Goal: Task Accomplishment & Management: Manage account settings

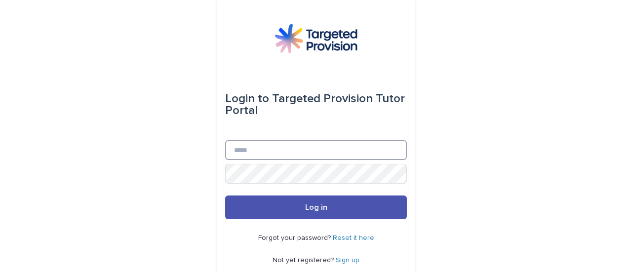
type input "**********"
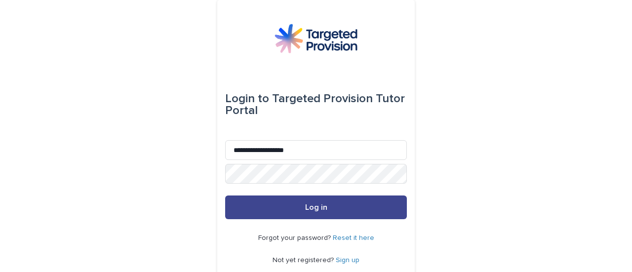
click at [295, 217] on button "Log in" at bounding box center [316, 208] width 182 height 24
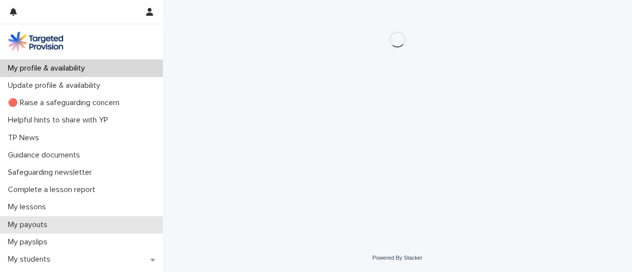
click at [117, 220] on div "My payouts" at bounding box center [81, 224] width 163 height 17
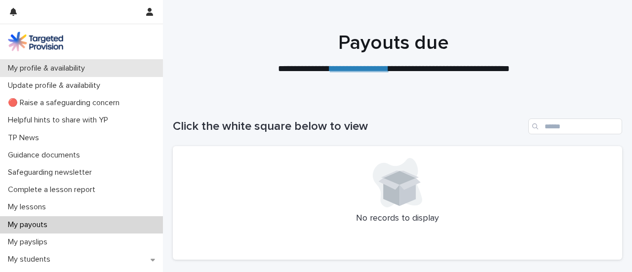
click at [87, 71] on p "My profile & availability" at bounding box center [48, 68] width 89 height 9
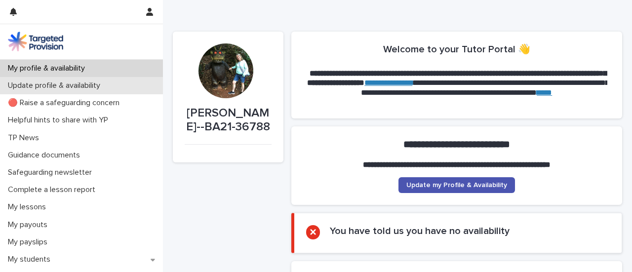
click at [72, 87] on p "Update profile & availability" at bounding box center [56, 85] width 104 height 9
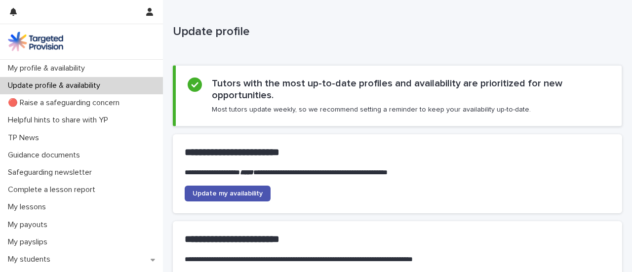
scroll to position [9, 0]
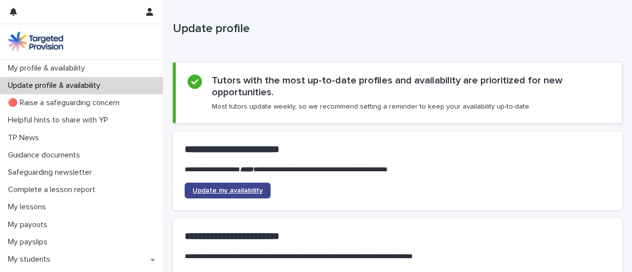
click at [242, 188] on span "Update my availability" at bounding box center [228, 190] width 70 height 7
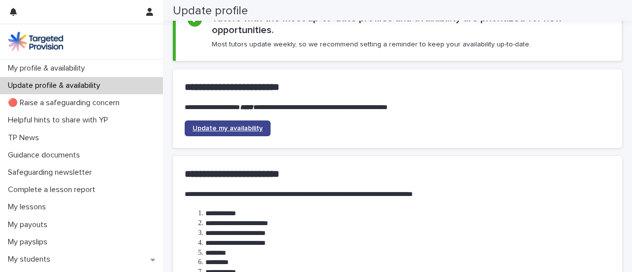
scroll to position [0, 0]
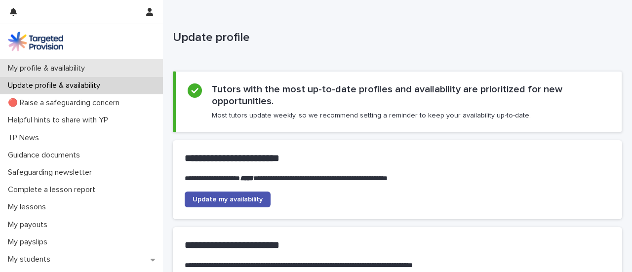
click at [70, 64] on p "My profile & availability" at bounding box center [48, 68] width 89 height 9
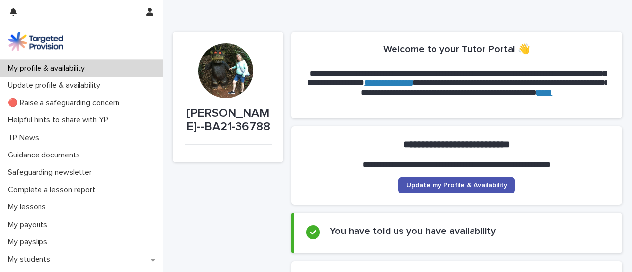
click at [382, 236] on h2 "You have told us you have availability" at bounding box center [413, 231] width 166 height 12
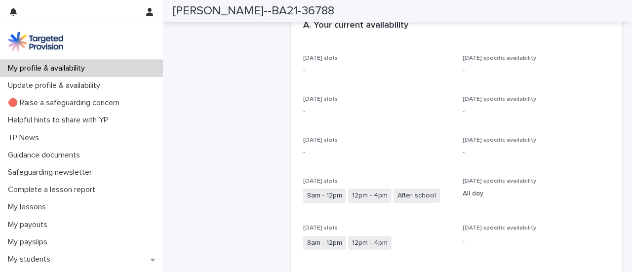
scroll to position [252, 0]
click at [331, 139] on span "[DATE] slots" at bounding box center [320, 141] width 35 height 6
click at [487, 143] on p "[DATE] specific availability" at bounding box center [537, 141] width 148 height 7
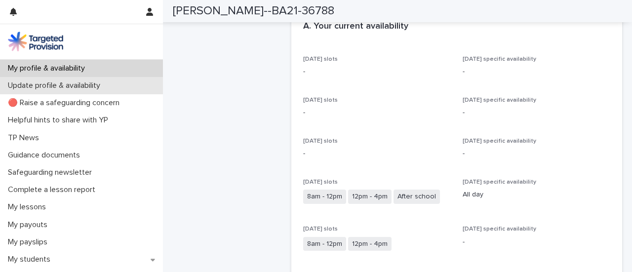
click at [79, 90] on p "Update profile & availability" at bounding box center [56, 85] width 104 height 9
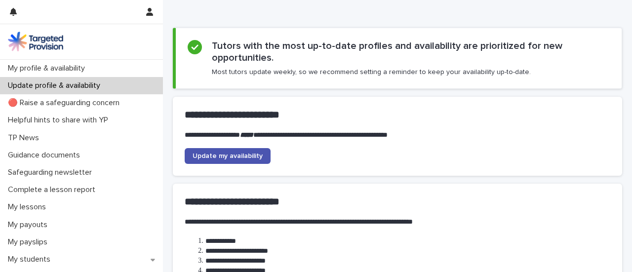
scroll to position [42, 0]
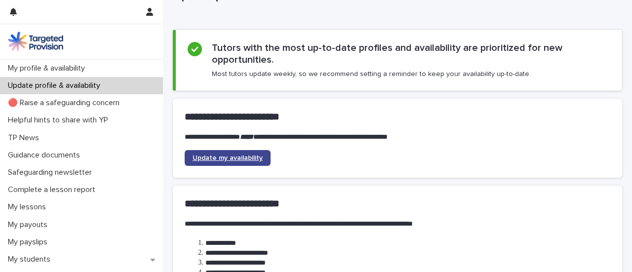
click at [245, 160] on span "Update my availability" at bounding box center [228, 158] width 70 height 7
